Goal: Find specific page/section: Find specific page/section

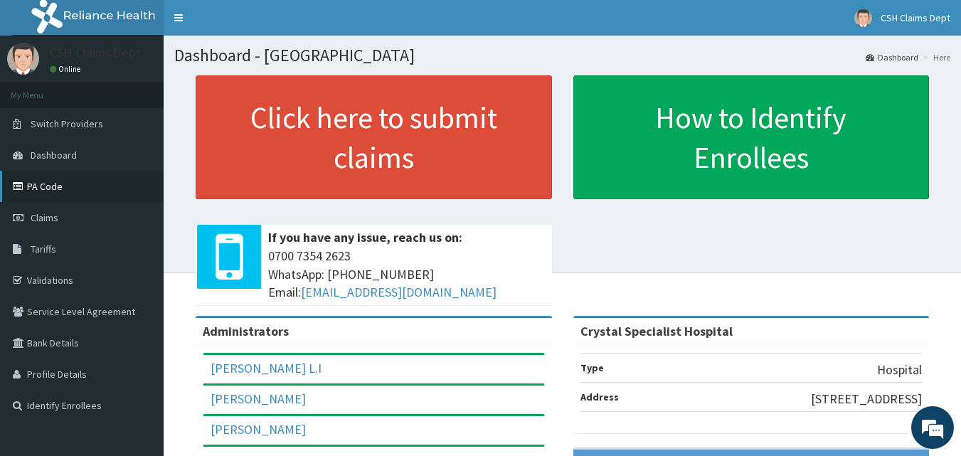
click at [40, 190] on link "PA Code" at bounding box center [82, 186] width 164 height 31
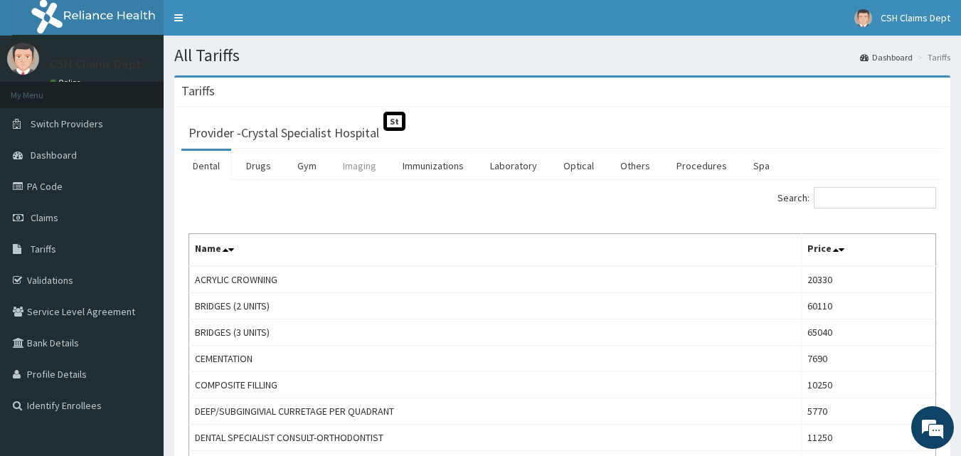
click at [363, 169] on link "Imaging" at bounding box center [359, 166] width 56 height 30
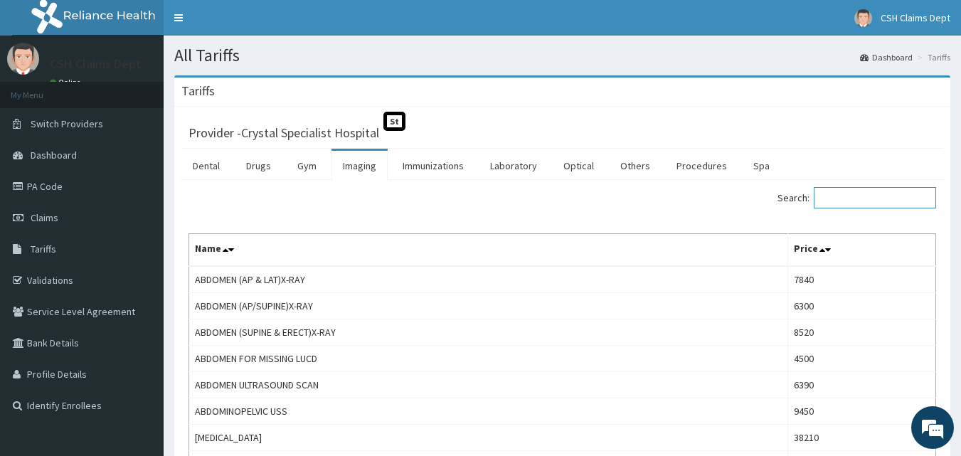
click at [851, 193] on input "Search:" at bounding box center [875, 197] width 122 height 21
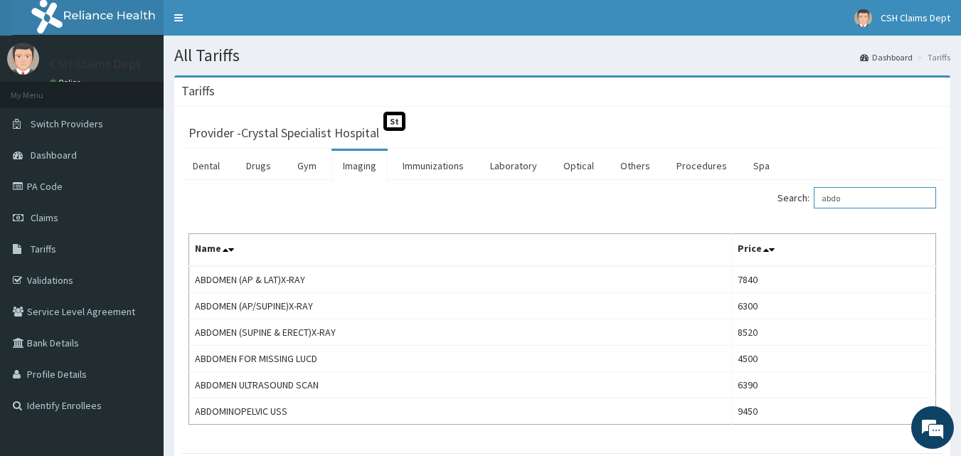
type input "abdo"
